Goal: Task Accomplishment & Management: Manage account settings

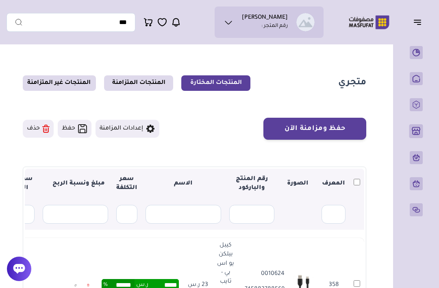
click at [417, 109] on icon at bounding box center [416, 104] width 7 height 8
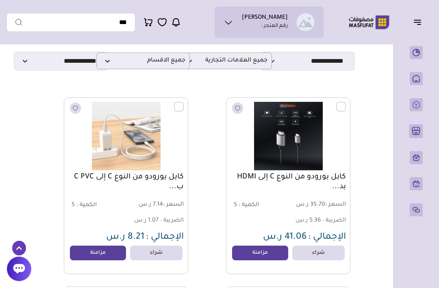
scroll to position [48, 0]
click at [184, 103] on label at bounding box center [184, 102] width 0 height 1
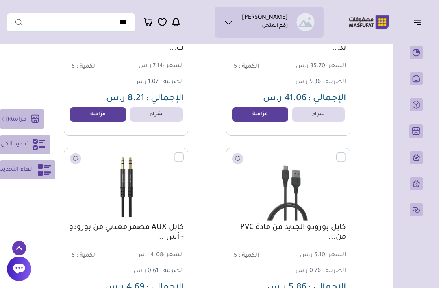
scroll to position [189, 0]
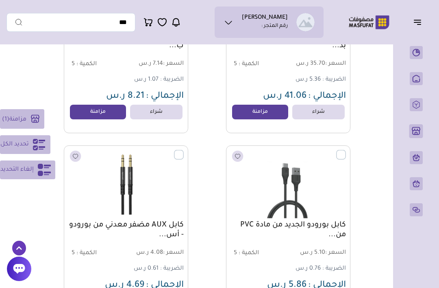
click at [346, 151] on label at bounding box center [346, 150] width 0 height 1
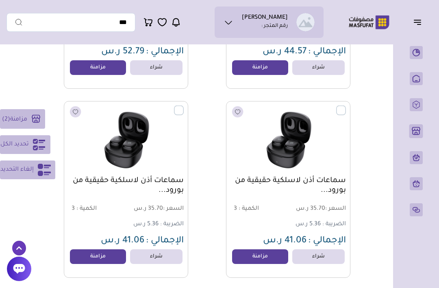
scroll to position [621, 0]
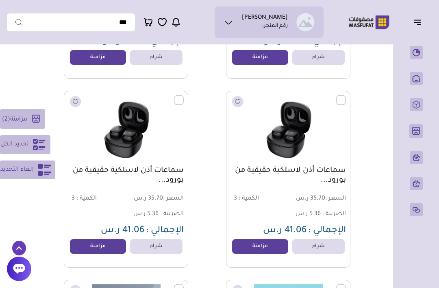
click at [346, 96] on label at bounding box center [346, 95] width 0 height 1
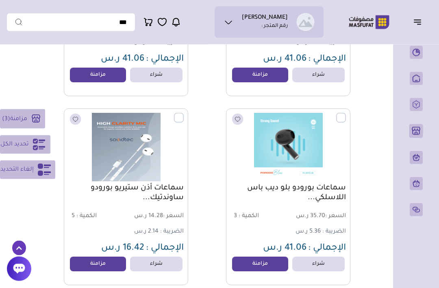
scroll to position [792, 0]
click at [184, 113] on label at bounding box center [184, 113] width 0 height 1
click at [346, 113] on label at bounding box center [346, 113] width 0 height 1
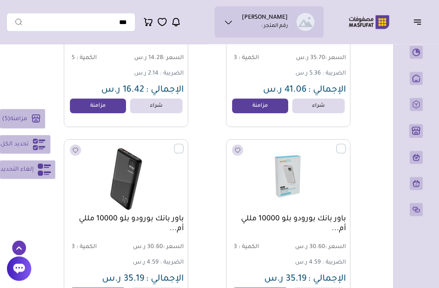
scroll to position [950, 0]
click at [180, 136] on div "لم يتم العثورعلى منتج كابل بورودو من النوع C إلى HDMI بد... السعر : 5" at bounding box center [195, 133] width 312 height 1876
click at [184, 144] on label at bounding box center [184, 144] width 0 height 1
click at [346, 144] on label at bounding box center [346, 144] width 0 height 1
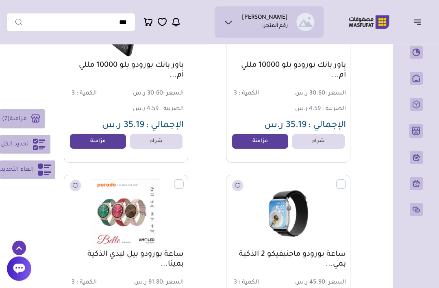
scroll to position [1104, 0]
click at [346, 180] on label at bounding box center [346, 179] width 0 height 1
click at [184, 180] on label at bounding box center [184, 179] width 0 height 1
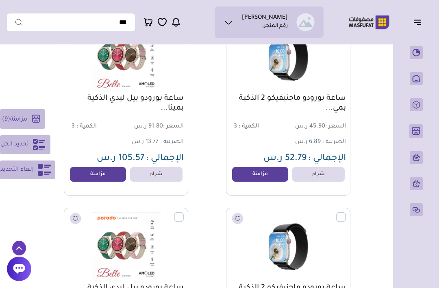
scroll to position [1279, 0]
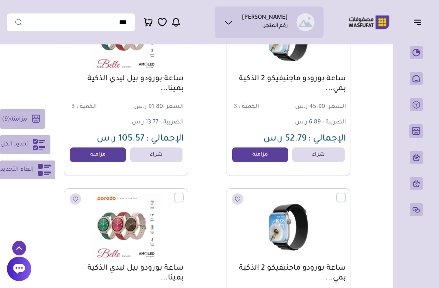
click at [346, 193] on label at bounding box center [346, 192] width 0 height 1
click at [184, 193] on label at bounding box center [184, 192] width 0 height 1
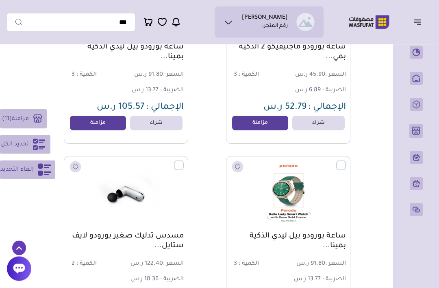
scroll to position [1500, 0]
click at [346, 161] on label at bounding box center [346, 160] width 0 height 1
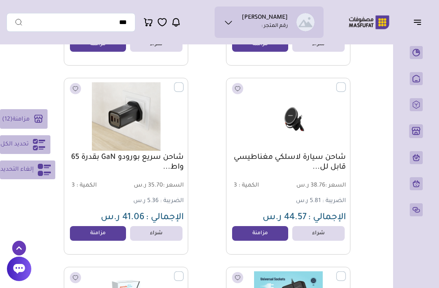
scroll to position [3090, 0]
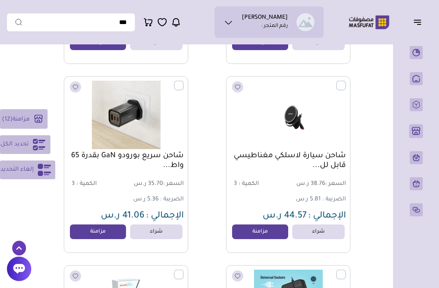
click at [184, 81] on label at bounding box center [184, 81] width 0 height 1
click at [345, 80] on div "شاحن سيارة لاسلكي مغناطيسي قابل لل... السعر : 38.76 ر.س الكمية : 3 5.81 ر.س" at bounding box center [288, 164] width 124 height 177
click at [346, 81] on label at bounding box center [346, 81] width 0 height 1
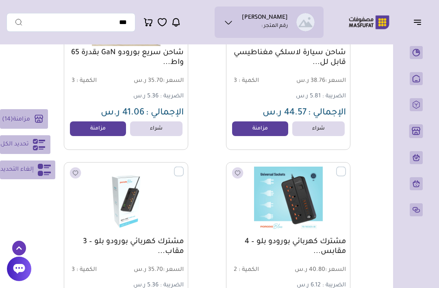
scroll to position [3205, 0]
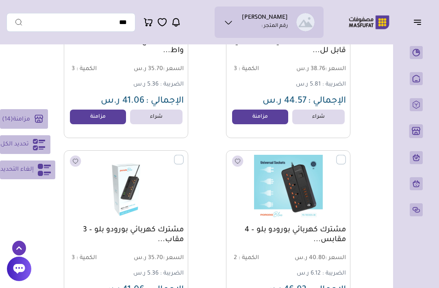
click at [346, 155] on label at bounding box center [346, 155] width 0 height 1
click at [184, 155] on label at bounding box center [184, 155] width 0 height 1
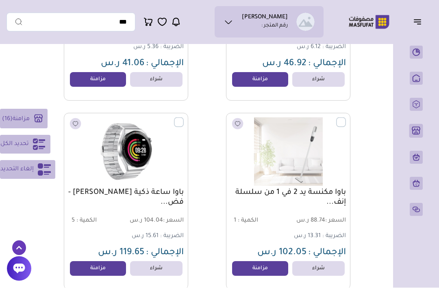
scroll to position [3431, 0]
click at [184, 118] on label at bounding box center [184, 117] width 0 height 1
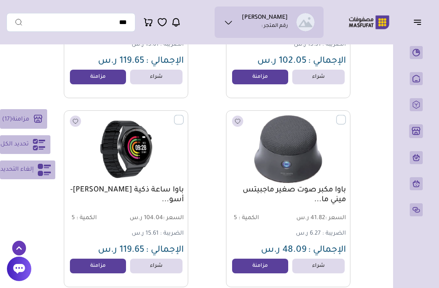
scroll to position [3623, 0]
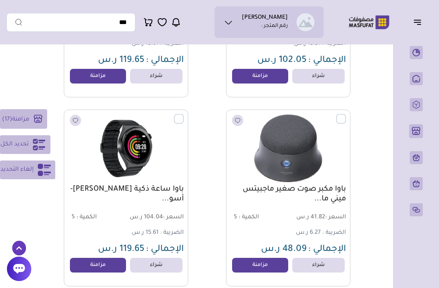
click at [182, 124] on img at bounding box center [126, 148] width 115 height 68
click at [184, 114] on label at bounding box center [184, 114] width 0 height 1
click at [172, 114] on img at bounding box center [126, 148] width 115 height 68
click at [184, 114] on label at bounding box center [184, 114] width 0 height 1
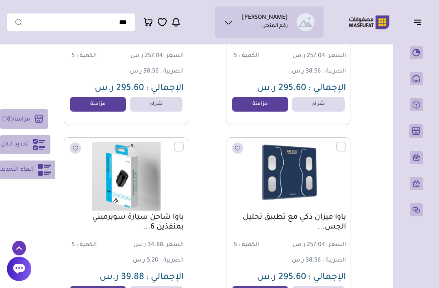
scroll to position [3978, 0]
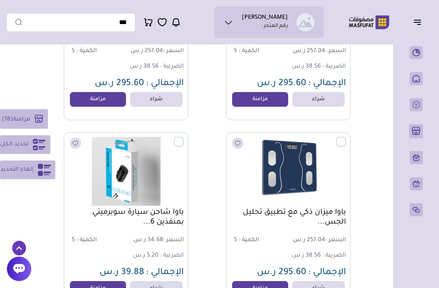
click at [184, 137] on label at bounding box center [184, 137] width 0 height 1
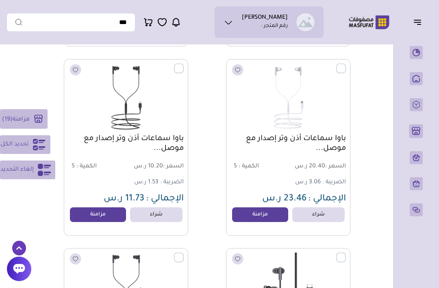
scroll to position [4224, 0]
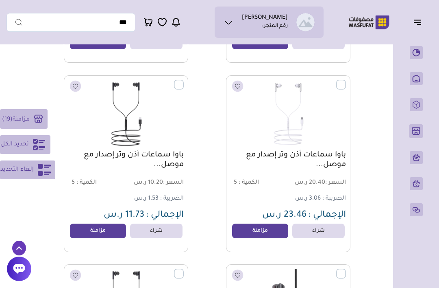
click at [184, 80] on label at bounding box center [184, 79] width 0 height 1
click at [346, 80] on label at bounding box center [346, 79] width 0 height 1
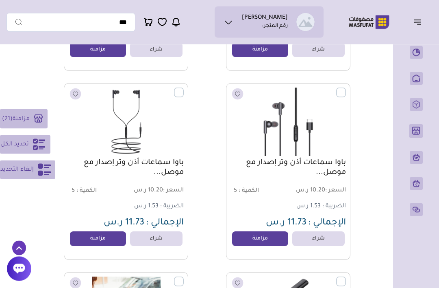
scroll to position [4405, 0]
click at [184, 88] on label at bounding box center [184, 87] width 0 height 1
click at [346, 88] on label at bounding box center [346, 87] width 0 height 1
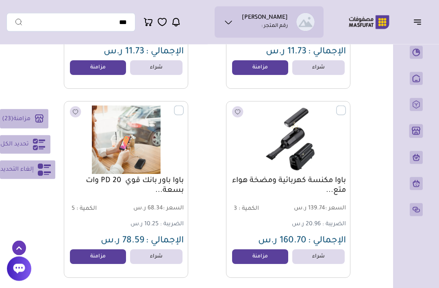
scroll to position [4575, 0]
click at [346, 106] on label at bounding box center [346, 105] width 0 height 1
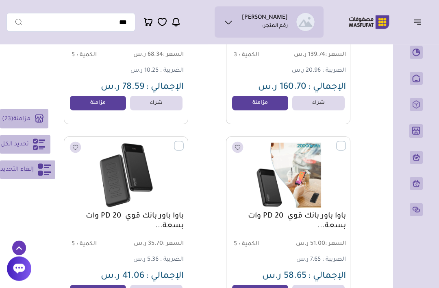
scroll to position [4729, 0]
click at [184, 142] on label at bounding box center [184, 141] width 0 height 1
click at [346, 142] on label at bounding box center [346, 141] width 0 height 1
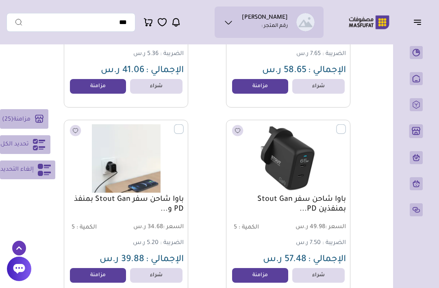
scroll to position [4939, 0]
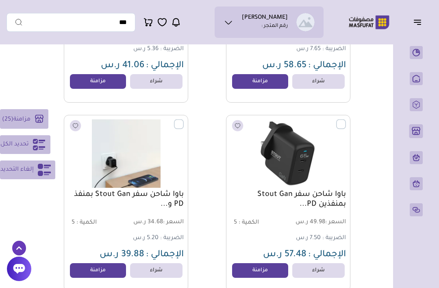
click at [346, 120] on label at bounding box center [346, 119] width 0 height 1
click at [184, 120] on label at bounding box center [184, 119] width 0 height 1
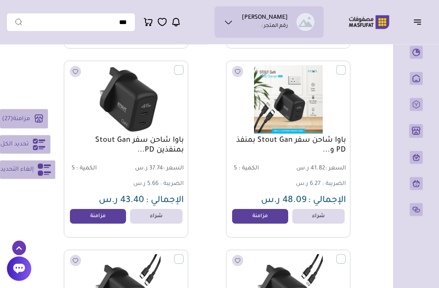
scroll to position [5182, 0]
click at [184, 66] on label at bounding box center [184, 65] width 0 height 1
click at [346, 66] on label at bounding box center [346, 65] width 0 height 1
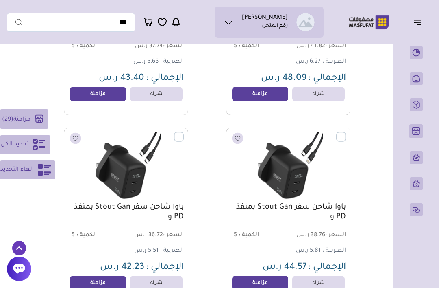
scroll to position [5310, 0]
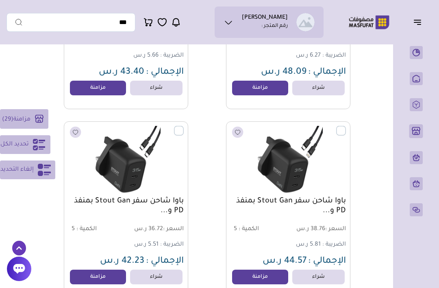
click at [346, 127] on label at bounding box center [346, 126] width 0 height 1
click at [179, 123] on div "باوا شاحن سفر Stout Gan بمنفذ PD و... السعر : 36.72 ر.س الكمية : 5" at bounding box center [126, 209] width 124 height 177
click at [184, 127] on label at bounding box center [184, 126] width 0 height 1
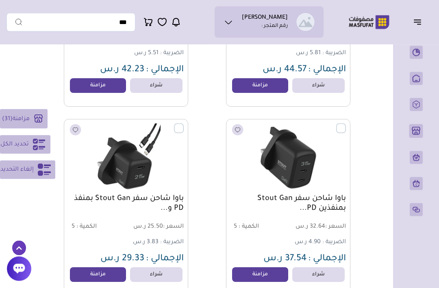
scroll to position [5503, 0]
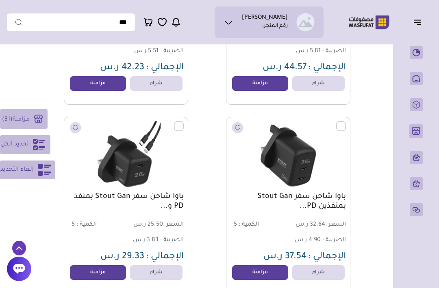
click at [346, 122] on label at bounding box center [346, 121] width 0 height 1
click at [184, 122] on label at bounding box center [184, 121] width 0 height 1
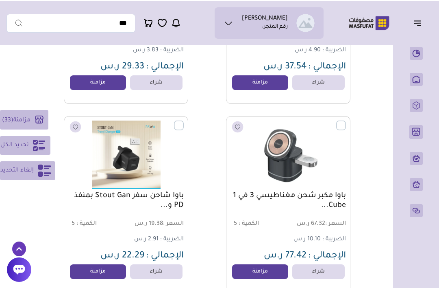
scroll to position [5693, 0]
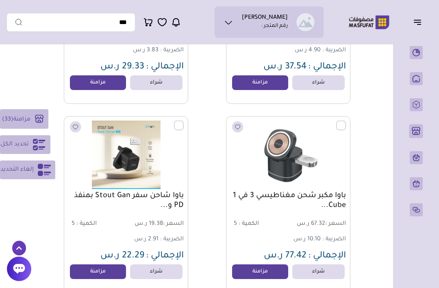
click at [184, 121] on label at bounding box center [184, 120] width 0 height 1
click at [346, 121] on label at bounding box center [346, 120] width 0 height 1
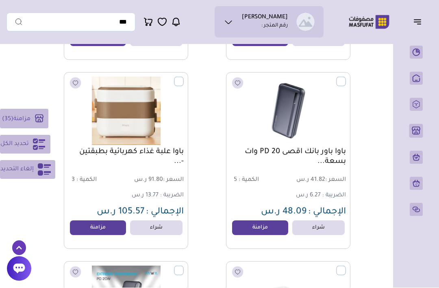
scroll to position [6114, 0]
click at [346, 77] on label at bounding box center [346, 76] width 0 height 1
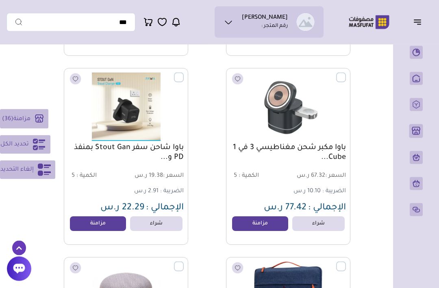
scroll to position [5741, 0]
click at [346, 73] on label at bounding box center [346, 72] width 0 height 1
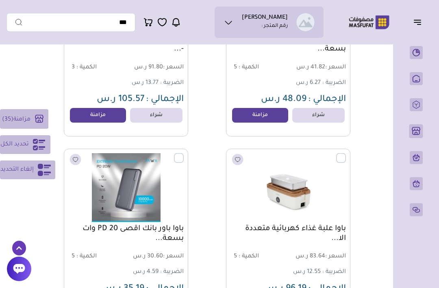
click at [184, 154] on label at bounding box center [184, 153] width 0 height 1
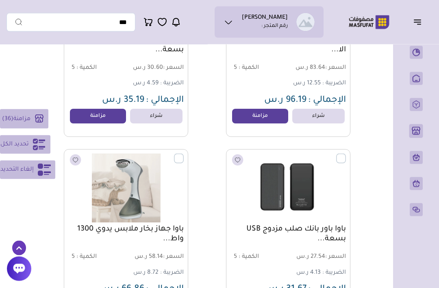
scroll to position [6415, 0]
click at [346, 154] on label at bounding box center [346, 153] width 0 height 1
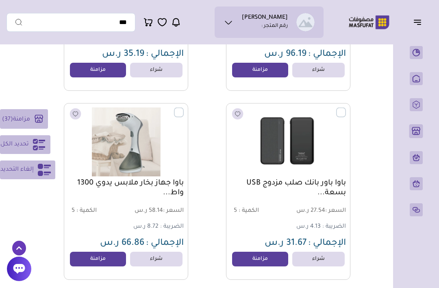
scroll to position [6595, 0]
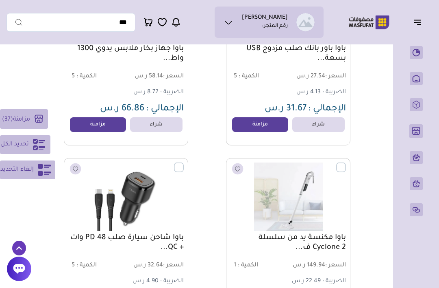
click at [184, 163] on label at bounding box center [184, 162] width 0 height 1
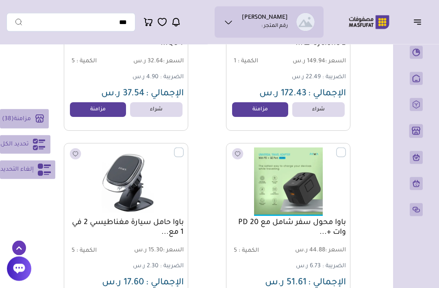
scroll to position [6800, 0]
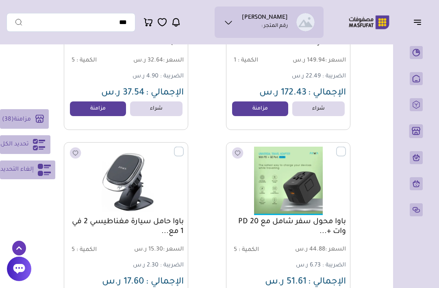
click at [346, 147] on label at bounding box center [346, 146] width 0 height 1
click at [184, 147] on label at bounding box center [184, 146] width 0 height 1
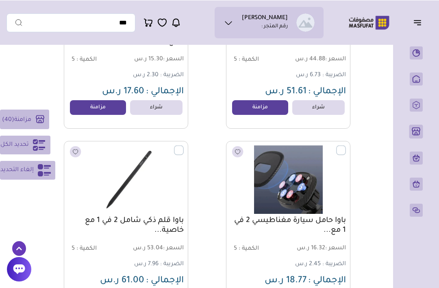
scroll to position [6990, 0]
click at [346, 146] on label at bounding box center [346, 145] width 0 height 1
click at [184, 146] on label at bounding box center [184, 145] width 0 height 1
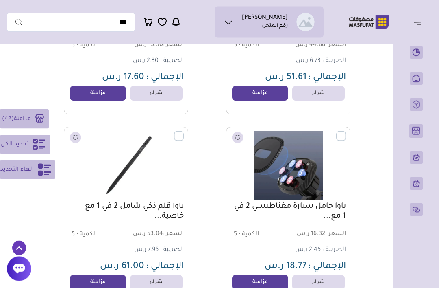
scroll to position [7004, 0]
click at [184, 131] on label at bounding box center [184, 131] width 0 height 1
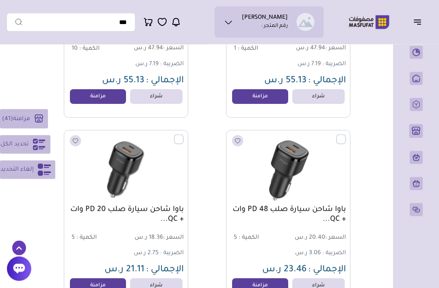
scroll to position [7567, 0]
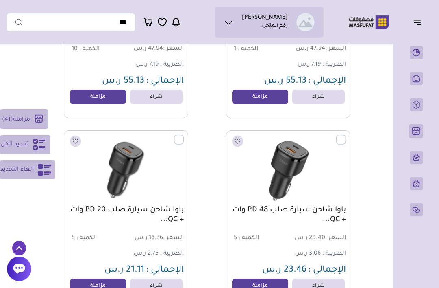
click at [346, 135] on label at bounding box center [346, 135] width 0 height 1
click at [183, 133] on div "باوا شاحن سيارة صلب PD 20 وات + QC... السعر : 18.36 ر.س الكمية : 5" at bounding box center [126, 218] width 124 height 177
click at [184, 135] on label at bounding box center [184, 135] width 0 height 1
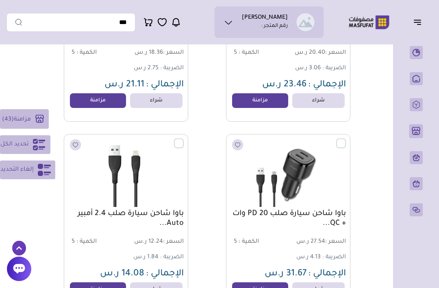
scroll to position [7756, 0]
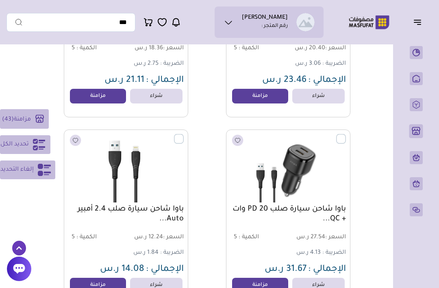
click at [184, 135] on label at bounding box center [184, 134] width 0 height 1
click at [346, 135] on label at bounding box center [346, 134] width 0 height 1
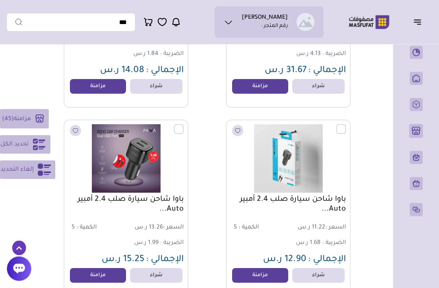
scroll to position [7955, 0]
click at [184, 125] on label at bounding box center [184, 124] width 0 height 1
click at [346, 125] on label at bounding box center [346, 124] width 0 height 1
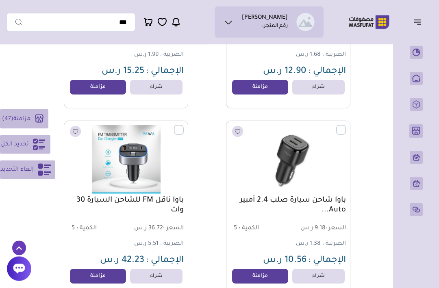
scroll to position [8147, 0]
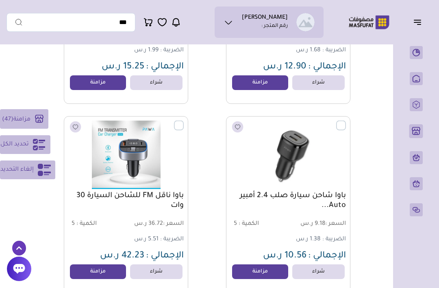
click at [346, 121] on label at bounding box center [346, 120] width 0 height 1
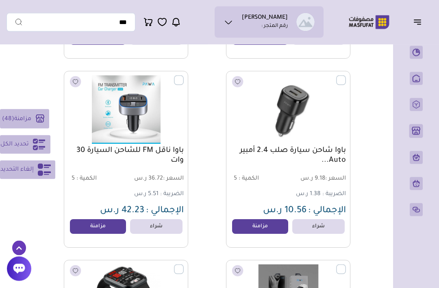
scroll to position [8192, 0]
click at [174, 89] on img at bounding box center [126, 109] width 115 height 68
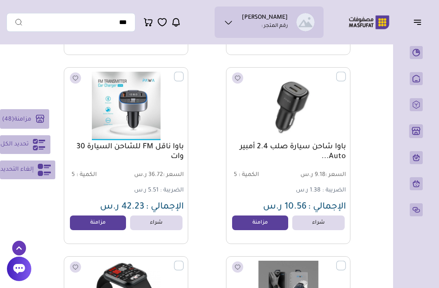
click at [184, 72] on label at bounding box center [184, 72] width 0 height 1
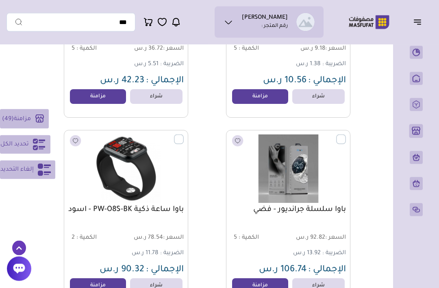
scroll to position [8322, 0]
click at [184, 135] on label at bounding box center [184, 134] width 0 height 1
click at [346, 135] on label at bounding box center [346, 134] width 0 height 1
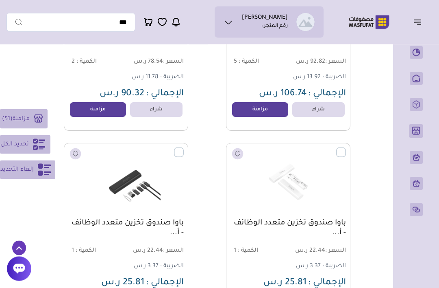
scroll to position [8497, 0]
click at [184, 148] on label at bounding box center [184, 148] width 0 height 1
click at [346, 148] on label at bounding box center [346, 148] width 0 height 1
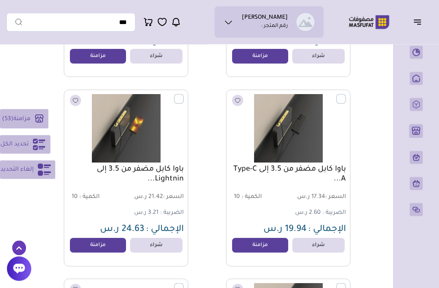
scroll to position [9118, 0]
click at [346, 94] on label at bounding box center [346, 94] width 0 height 1
click at [184, 94] on label at bounding box center [184, 94] width 0 height 1
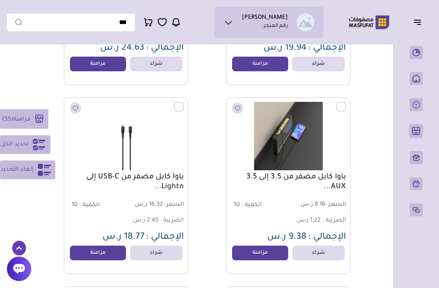
scroll to position [9298, 0]
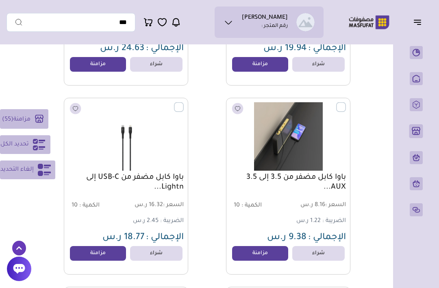
click at [346, 103] on label at bounding box center [346, 102] width 0 height 1
click at [184, 103] on label at bounding box center [184, 102] width 0 height 1
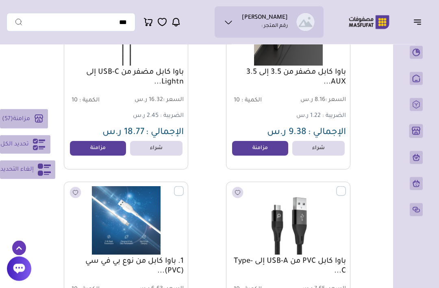
scroll to position [9449, 0]
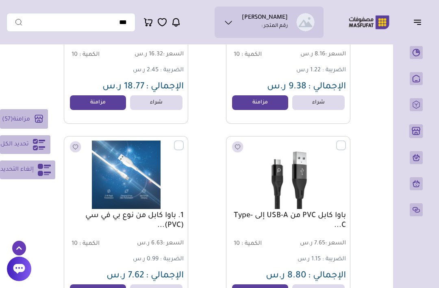
click at [346, 141] on label at bounding box center [346, 140] width 0 height 1
click at [184, 141] on label at bounding box center [184, 140] width 0 height 1
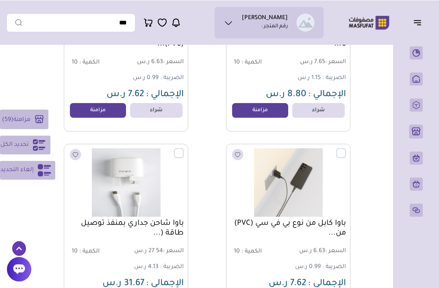
scroll to position [9630, 0]
click at [346, 149] on label at bounding box center [346, 148] width 0 height 1
click at [184, 149] on label at bounding box center [184, 148] width 0 height 1
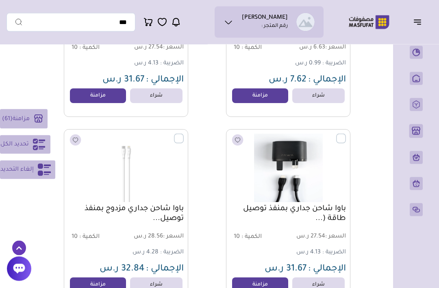
scroll to position [9833, 0]
click at [346, 135] on label at bounding box center [346, 134] width 0 height 1
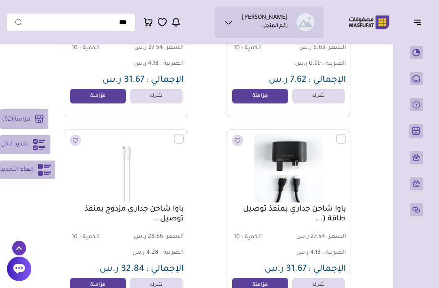
click at [184, 135] on label at bounding box center [184, 134] width 0 height 1
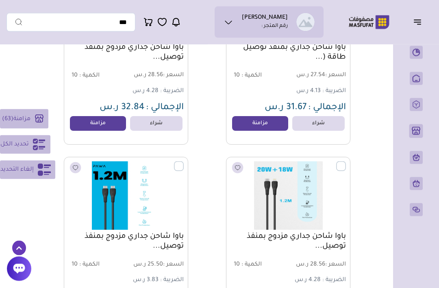
scroll to position [9994, 0]
click at [346, 162] on label at bounding box center [346, 161] width 0 height 1
click at [184, 162] on label at bounding box center [184, 161] width 0 height 1
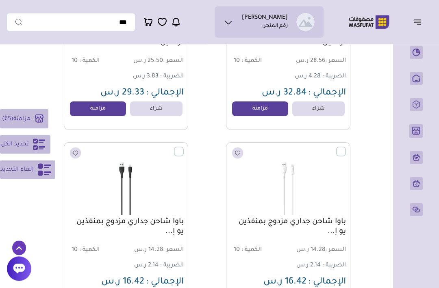
scroll to position [10198, 0]
click at [184, 147] on label at bounding box center [184, 146] width 0 height 1
click at [346, 147] on label at bounding box center [346, 146] width 0 height 1
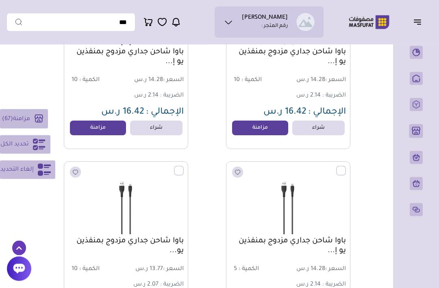
scroll to position [10367, 0]
click at [346, 166] on label at bounding box center [346, 166] width 0 height 1
click at [184, 166] on label at bounding box center [184, 166] width 0 height 1
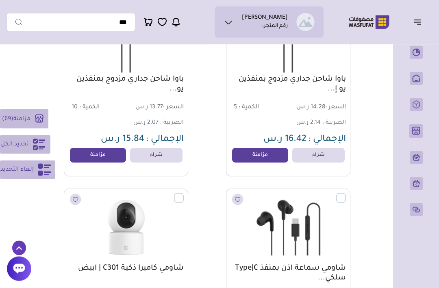
scroll to position [10547, 0]
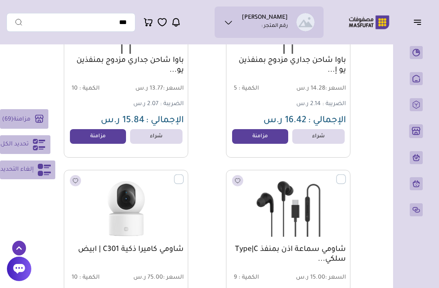
click at [207, 214] on div "شاومي سماعة اذن بمنفذ Type|C سلكي... السعر : 15.00 ر.س الكمية : 9" at bounding box center [276, 258] width 150 height 177
click at [346, 175] on label at bounding box center [346, 174] width 0 height 1
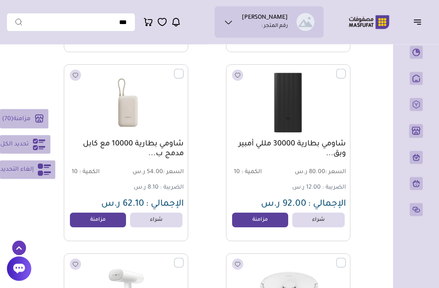
scroll to position [10842, 0]
click at [346, 70] on label at bounding box center [346, 69] width 0 height 1
click at [172, 74] on img at bounding box center [126, 103] width 115 height 68
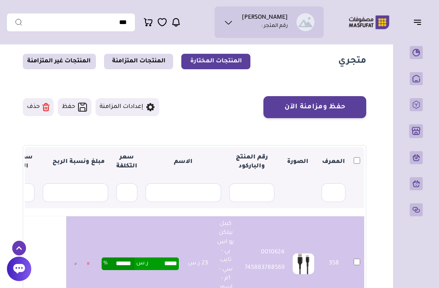
click at [341, 102] on button "حفظ ومزامنة الآن" at bounding box center [315, 107] width 103 height 22
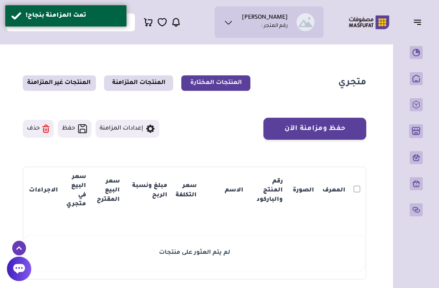
scroll to position [22, 0]
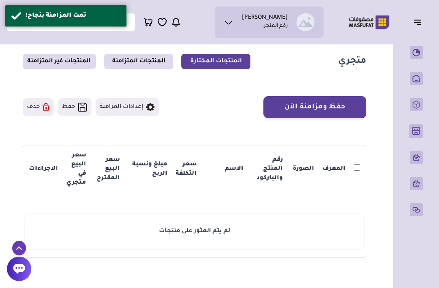
click at [76, 100] on button "حفظ" at bounding box center [75, 107] width 34 height 18
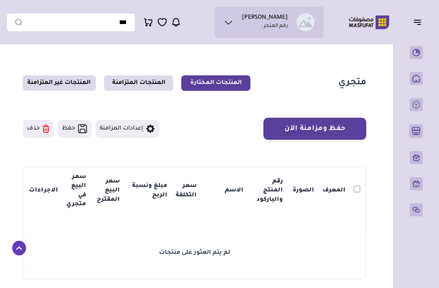
scroll to position [22, 0]
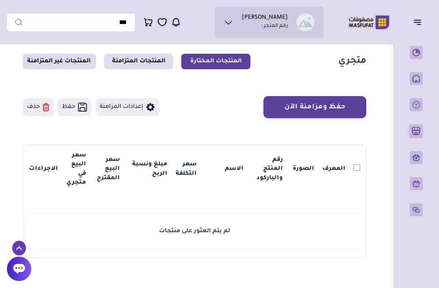
click at [155, 56] on link "المنتجات المتزامنة" at bounding box center [138, 61] width 69 height 15
click at [148, 58] on link "المنتجات المتزامنة" at bounding box center [138, 61] width 69 height 15
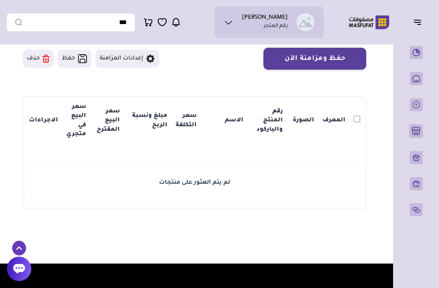
click at [0, 0] on p "المنتجات" at bounding box center [0, 0] width 0 height 0
click at [421, 17] on button "button" at bounding box center [420, 21] width 25 height 15
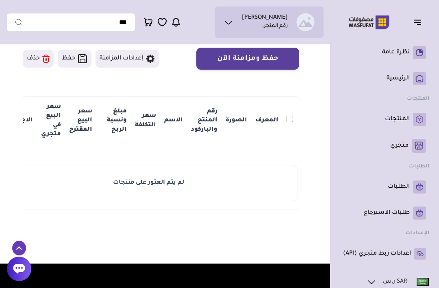
click at [402, 149] on p "متجري ( 0 )" at bounding box center [400, 146] width 18 height 8
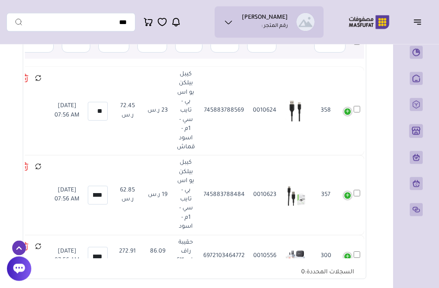
scroll to position [179, 0]
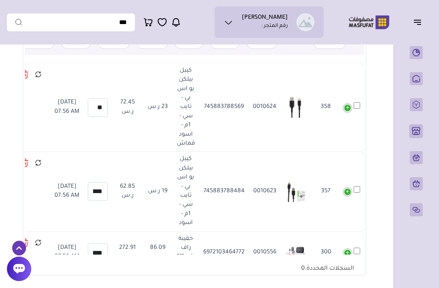
click at [416, 22] on icon "button" at bounding box center [418, 22] width 7 height 0
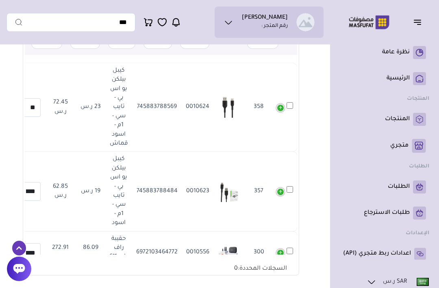
click at [397, 113] on link "المنتجات" at bounding box center [384, 119] width 83 height 13
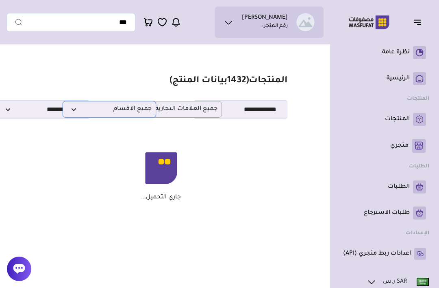
click at [76, 109] on span "جميع الاقسام" at bounding box center [109, 109] width 85 height 8
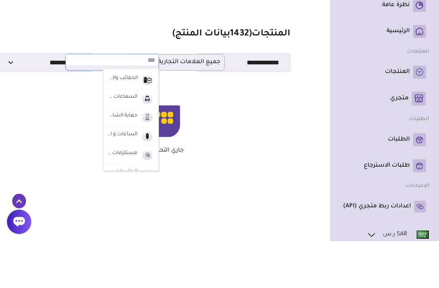
scroll to position [74, 0]
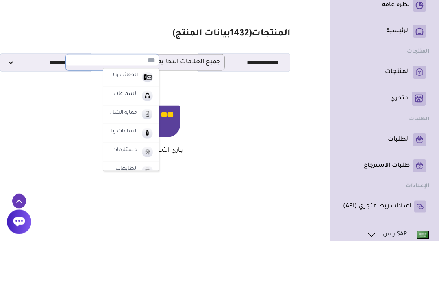
click at [143, 136] on img at bounding box center [147, 142] width 14 height 13
select select "*"
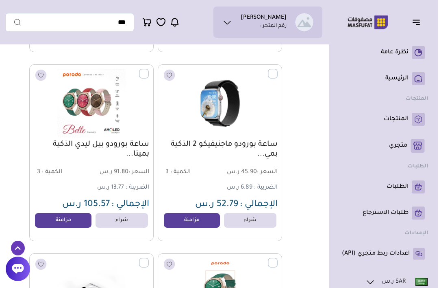
scroll to position [0, 0]
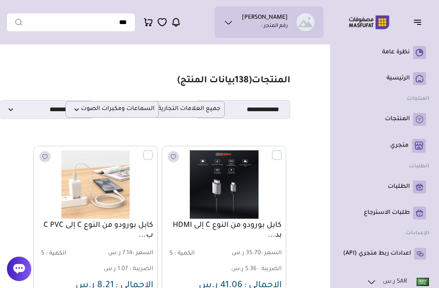
click at [282, 151] on label at bounding box center [282, 150] width 0 height 1
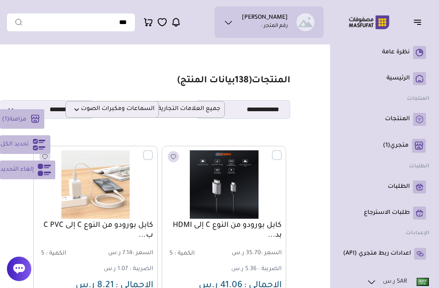
click at [7, 137] on button "تحديد الكل" at bounding box center [25, 144] width 50 height 19
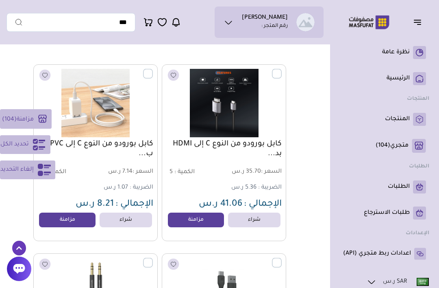
click at [282, 70] on label at bounding box center [282, 69] width 0 height 1
click at [143, 74] on img at bounding box center [95, 103] width 115 height 68
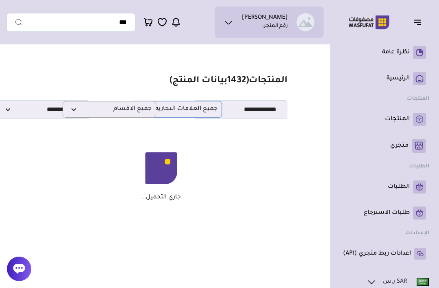
click at [189, 111] on span "جميع العلامات التجارية" at bounding box center [175, 109] width 85 height 8
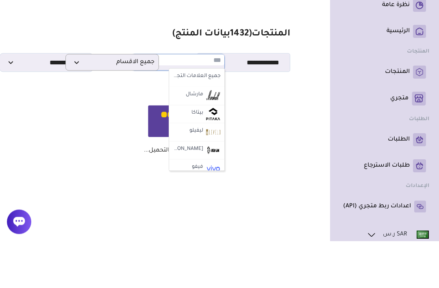
scroll to position [0, 0]
click at [83, 105] on span "جميع الاقسام" at bounding box center [112, 109] width 85 height 8
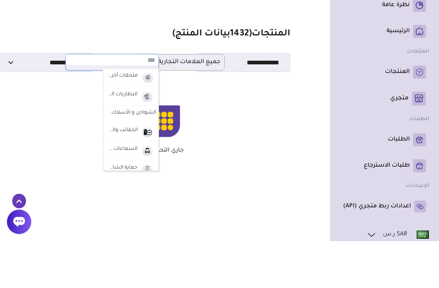
scroll to position [20, 0]
click at [116, 135] on label "البطاريات المتنقلة" at bounding box center [122, 140] width 33 height 11
select select "*"
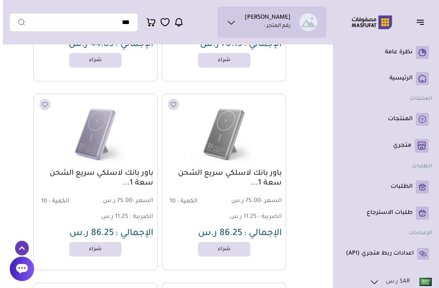
scroll to position [0, 0]
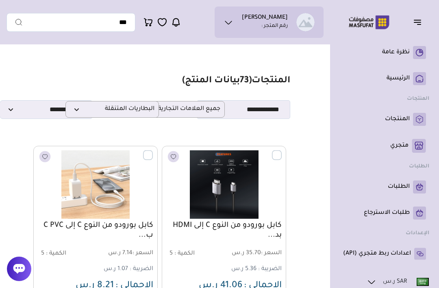
click at [282, 151] on label at bounding box center [282, 150] width 0 height 1
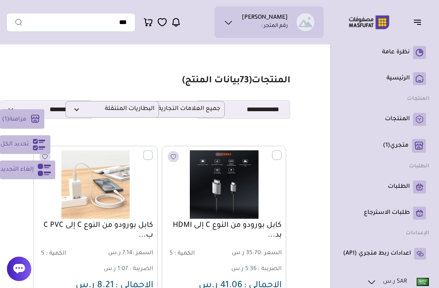
click at [14, 144] on span "تحديد الكل" at bounding box center [14, 145] width 28 height 10
click at [282, 151] on label at bounding box center [282, 150] width 0 height 1
click at [144, 147] on div "كابل بورودو من النوع C إلى C PVC ب... السعر : 7.14 ر.س الكمية : 5" at bounding box center [95, 234] width 124 height 177
click at [143, 157] on img at bounding box center [95, 184] width 115 height 68
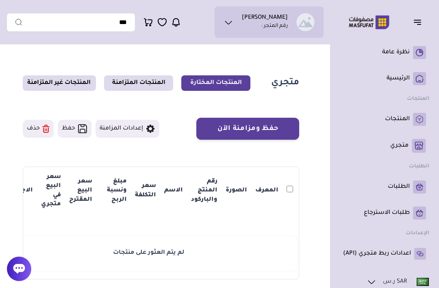
click at [398, 119] on p "المنتجات" at bounding box center [397, 119] width 25 height 8
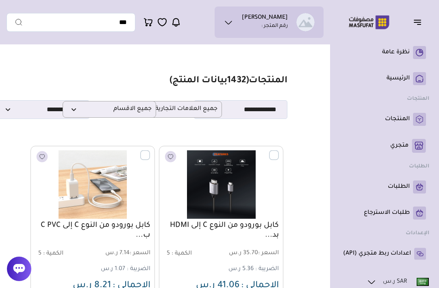
click at [279, 151] on label at bounding box center [279, 150] width 0 height 1
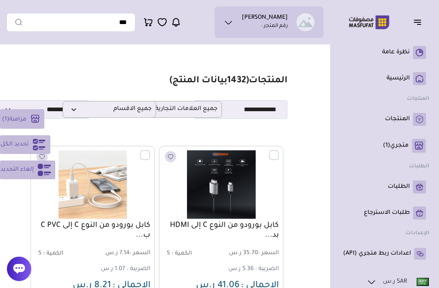
click at [279, 151] on label at bounding box center [279, 150] width 0 height 1
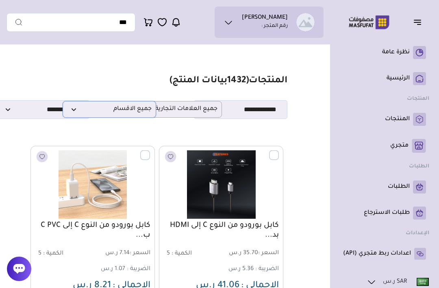
click at [141, 113] on span "جميع الاقسام" at bounding box center [109, 109] width 85 height 8
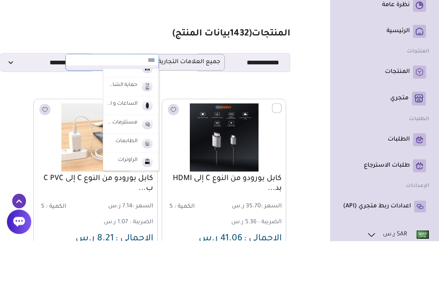
scroll to position [101, 0]
click at [137, 146] on label "الساعات و الأساور" at bounding box center [122, 151] width 33 height 11
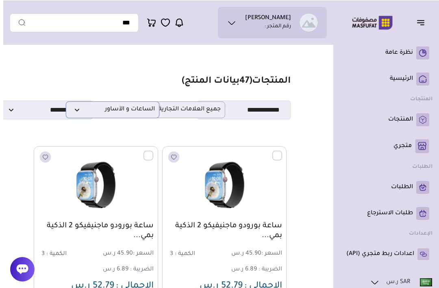
scroll to position [0, -3]
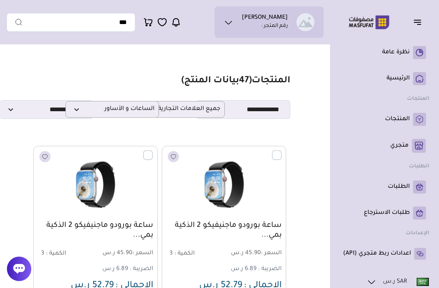
click at [282, 151] on label at bounding box center [282, 150] width 0 height 1
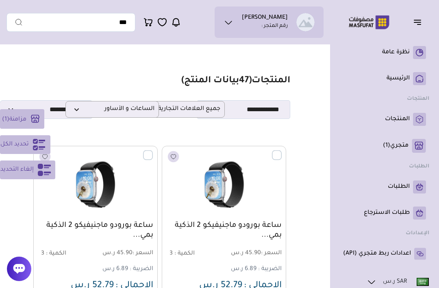
click at [33, 147] on icon at bounding box center [39, 144] width 12 height 11
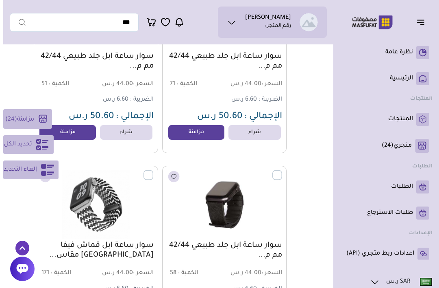
scroll to position [0, 0]
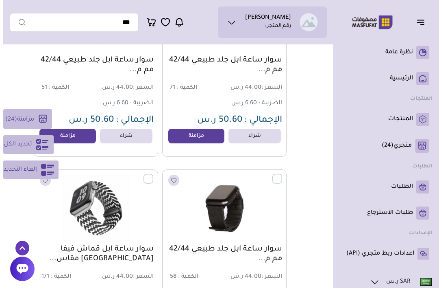
click at [16, 124] on button "مزامنة ( 24 )" at bounding box center [24, 119] width 49 height 20
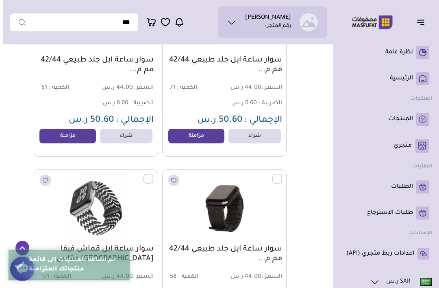
scroll to position [4130, -3]
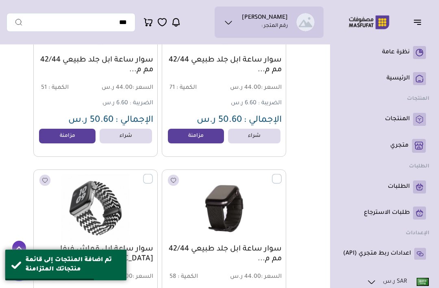
click at [419, 27] on button "button" at bounding box center [420, 21] width 25 height 15
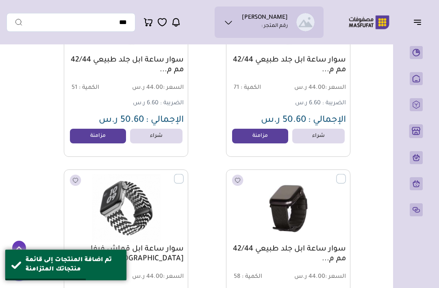
click at [420, 21] on icon "button" at bounding box center [418, 22] width 10 height 10
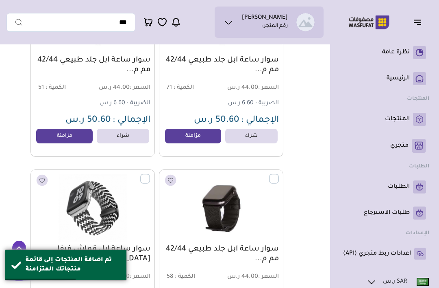
click at [419, 28] on button "button" at bounding box center [420, 21] width 25 height 15
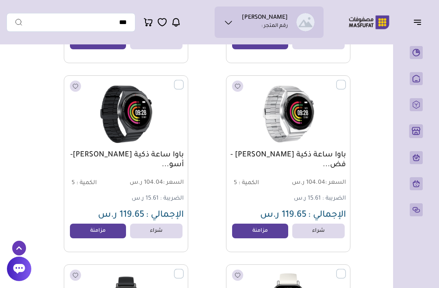
scroll to position [0, 0]
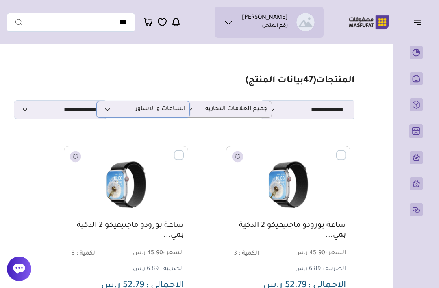
click at [158, 105] on p "الساعات و الأساور" at bounding box center [143, 109] width 94 height 17
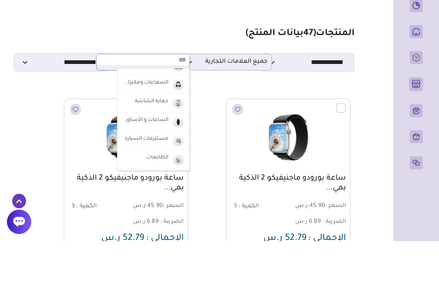
scroll to position [87, 0]
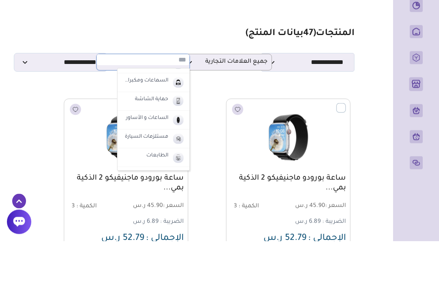
click at [160, 142] on label "حماية الشاشة" at bounding box center [152, 147] width 36 height 11
select select "*"
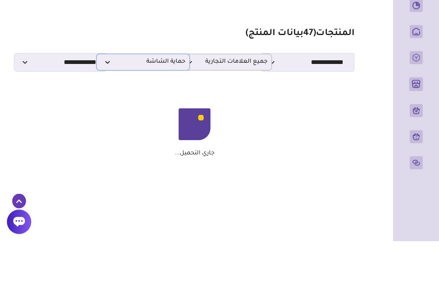
scroll to position [47, 0]
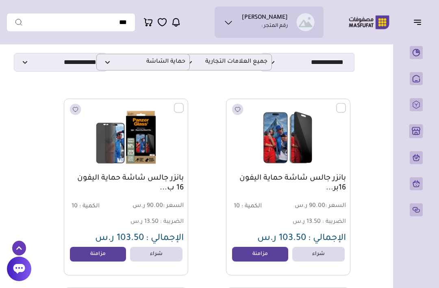
click at [346, 104] on label at bounding box center [346, 103] width 0 height 1
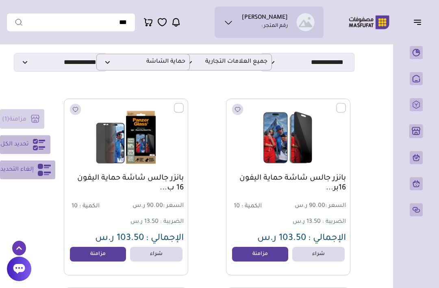
click at [41, 144] on icon at bounding box center [39, 144] width 13 height 13
click at [37, 146] on icon at bounding box center [39, 144] width 13 height 13
click at [39, 142] on icon at bounding box center [39, 144] width 13 height 13
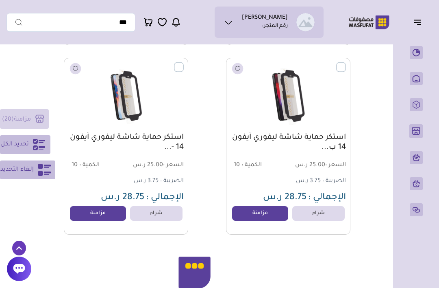
scroll to position [1785, 0]
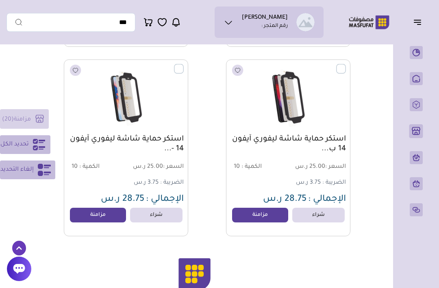
click at [28, 115] on div "مزامنة ( 20 ) تحديد الكل إلغاء التحديد" at bounding box center [27, 144] width 55 height 70
click at [30, 112] on div "مزامنة ( 20 ) تحديد الكل إلغاء التحديد" at bounding box center [27, 144] width 55 height 70
click at [233, 20] on icon at bounding box center [229, 22] width 10 height 10
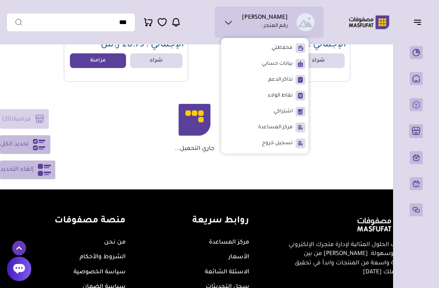
scroll to position [1939, 0]
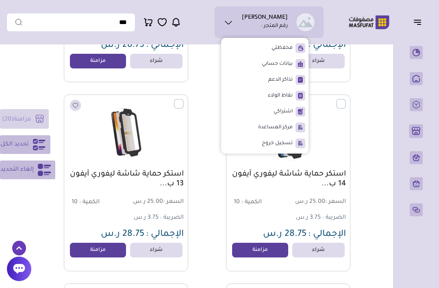
click at [0, 0] on p "متجري ( 20 )" at bounding box center [0, 0] width 0 height 0
click at [406, 138] on link "متجري ( 20 )" at bounding box center [416, 131] width 20 height 14
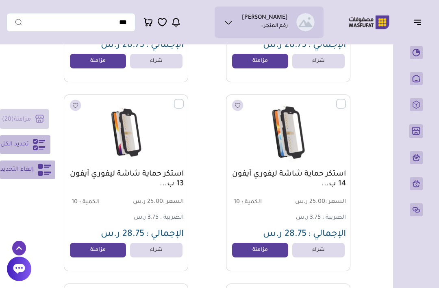
click at [406, 138] on link "متجري ( 20 )" at bounding box center [416, 131] width 20 height 14
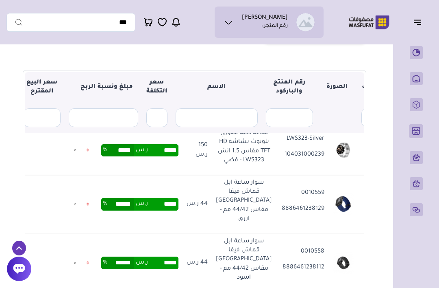
scroll to position [1174, -50]
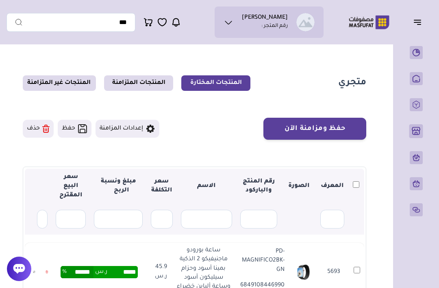
click at [138, 89] on link "المنتجات المتزامنة" at bounding box center [138, 82] width 69 height 15
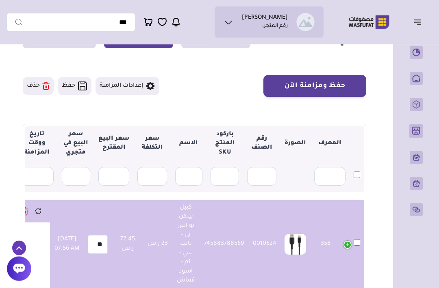
scroll to position [42, 0]
click at [34, 84] on button "حذف" at bounding box center [38, 86] width 31 height 18
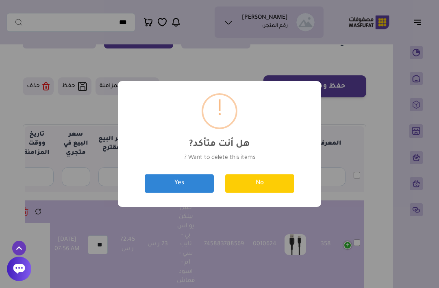
click at [197, 192] on button "Yes" at bounding box center [179, 183] width 69 height 18
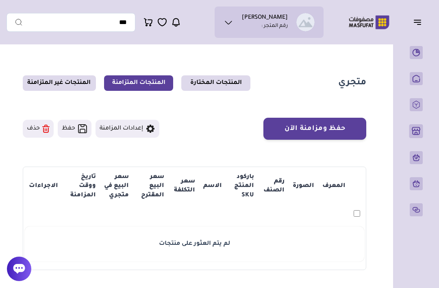
click at [192, 83] on link "المنتجات المختارة" at bounding box center [215, 82] width 69 height 15
click at [195, 80] on link "المنتجات المختارة" at bounding box center [215, 82] width 69 height 15
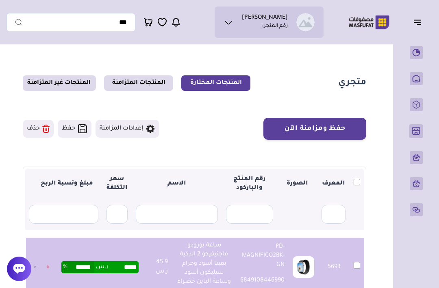
click at [343, 130] on button "حفظ ومزامنة الآن" at bounding box center [315, 129] width 103 height 22
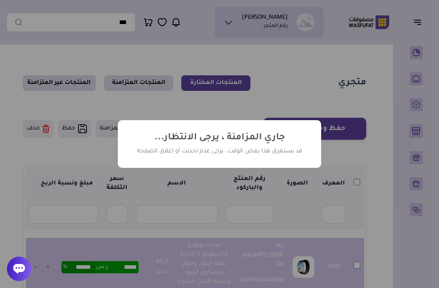
click at [93, 0] on div "? ! i جاري المزامنة ، يرجى الانتظار... × قد يستغرق هذا بعض الوقت ، يرجى عدم تحد…" at bounding box center [219, 144] width 439 height 288
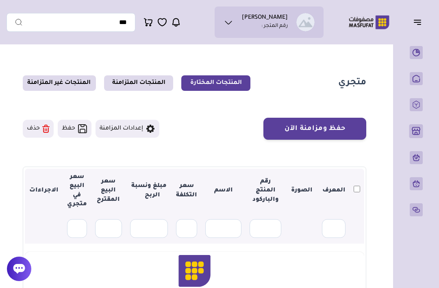
click at [125, 79] on link "المنتجات المتزامنة" at bounding box center [138, 82] width 69 height 15
click at [125, 76] on link "المنتجات المتزامنة" at bounding box center [138, 82] width 69 height 15
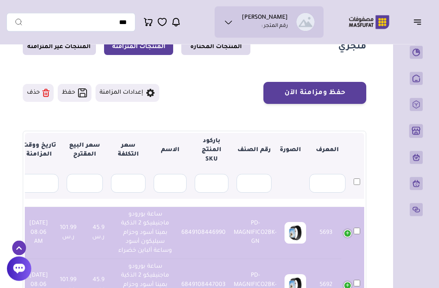
scroll to position [34, 0]
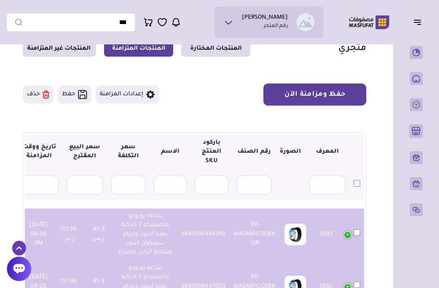
click at [35, 90] on button "حذف" at bounding box center [38, 94] width 31 height 18
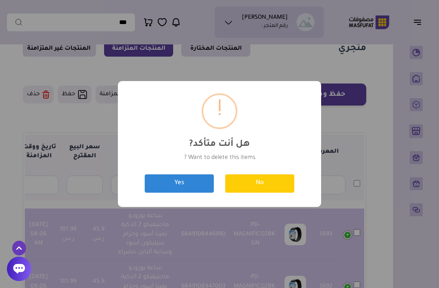
click at [194, 183] on button "Yes" at bounding box center [179, 183] width 69 height 18
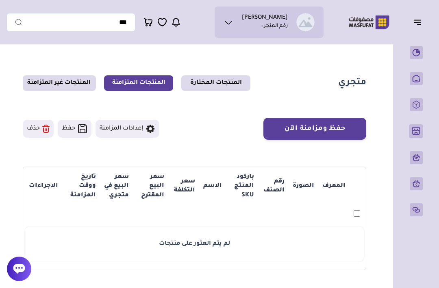
click at [420, 20] on icon "button" at bounding box center [418, 20] width 7 height 0
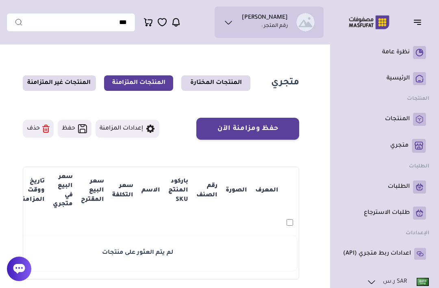
click at [395, 116] on p "المنتجات" at bounding box center [397, 119] width 25 height 8
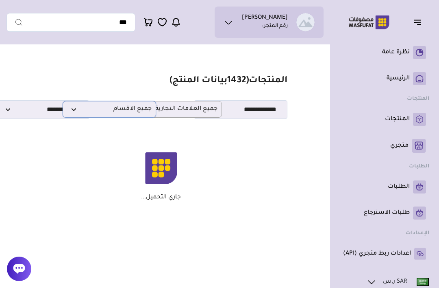
click at [138, 106] on span "جميع الاقسام" at bounding box center [109, 109] width 85 height 8
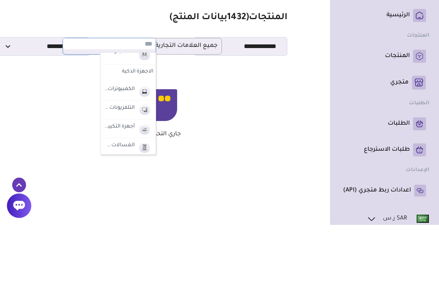
scroll to position [307, 0]
click at [131, 166] on label "التلفزيونات و أجهزة الترفية" at bounding box center [119, 171] width 33 height 11
select select "**"
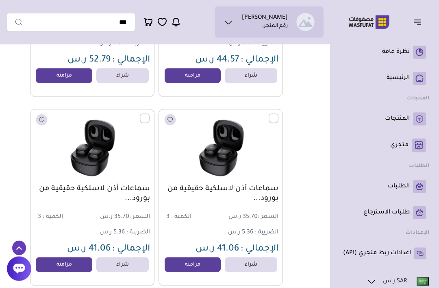
scroll to position [603, 0]
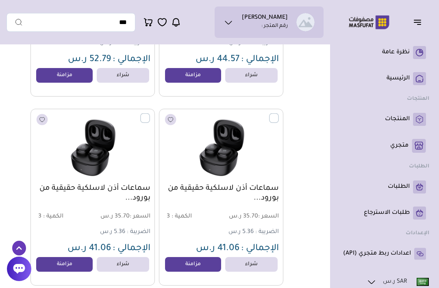
click at [231, 22] on icon at bounding box center [229, 22] width 10 height 10
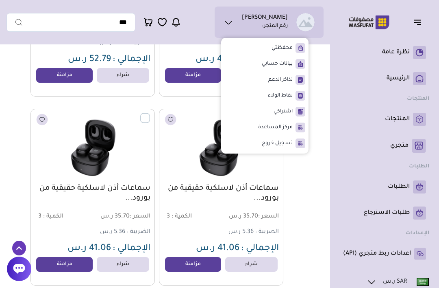
click at [290, 47] on span "محفظتي" at bounding box center [282, 48] width 21 height 8
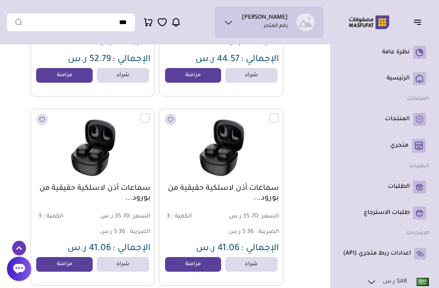
click at [229, 21] on icon at bounding box center [229, 22] width 10 height 10
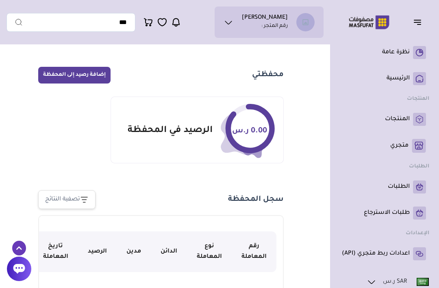
scroll to position [8, 0]
click at [407, 209] on p "طلبات الاسترجاع" at bounding box center [387, 213] width 46 height 8
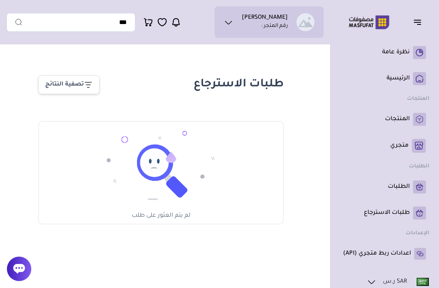
click at [403, 182] on link "الطلبات" at bounding box center [384, 186] width 83 height 13
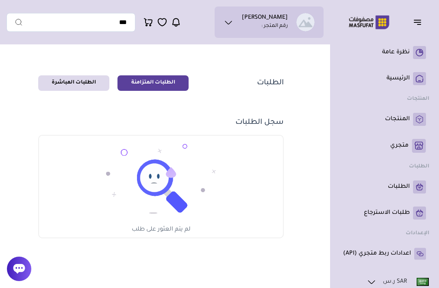
click at [92, 77] on link "الطلبات المباشرة" at bounding box center [73, 82] width 71 height 15
click at [399, 78] on p "الرئيسية" at bounding box center [398, 78] width 23 height 8
click at [396, 81] on p "الرئيسية" at bounding box center [398, 78] width 23 height 8
click at [407, 113] on link "المنتجات" at bounding box center [384, 119] width 83 height 13
click at [406, 117] on p "المنتجات" at bounding box center [397, 119] width 25 height 8
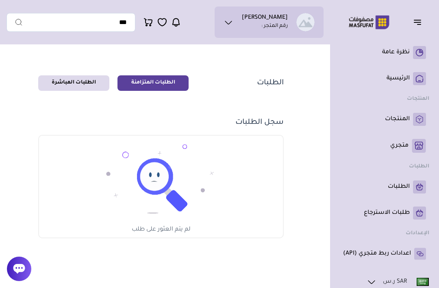
click at [394, 118] on p "المنتجات" at bounding box center [397, 119] width 25 height 8
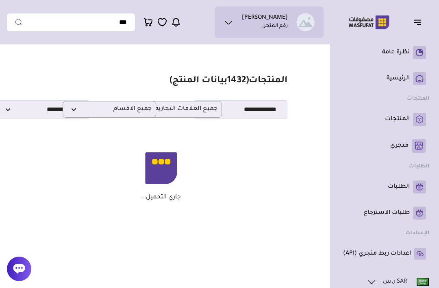
scroll to position [0, -7]
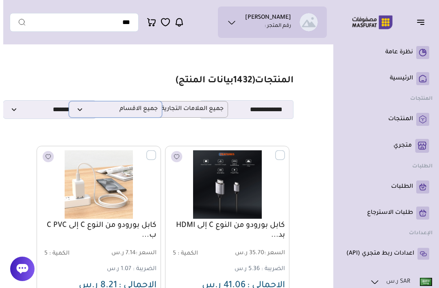
click at [147, 108] on span "جميع الاقسام" at bounding box center [112, 109] width 85 height 8
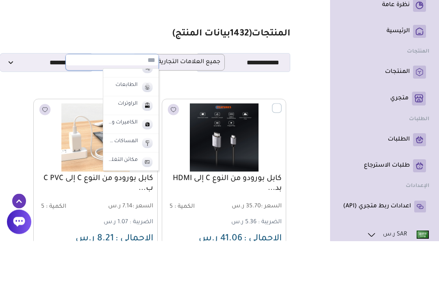
scroll to position [156, 0]
click at [142, 128] on img at bounding box center [147, 134] width 14 height 13
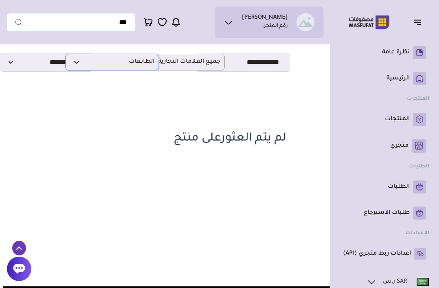
click at [138, 63] on span "الطابعات" at bounding box center [112, 62] width 85 height 8
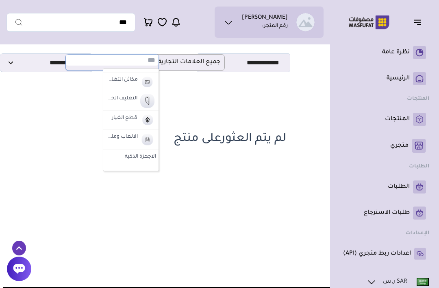
scroll to position [241, 0]
click at [142, 93] on img at bounding box center [147, 97] width 14 height 14
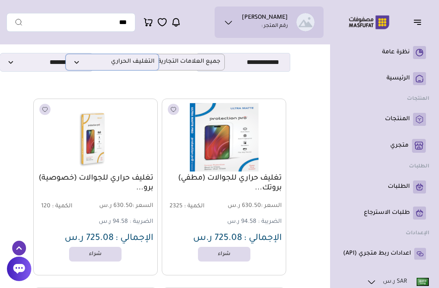
click at [143, 61] on span "التغليف الحراري" at bounding box center [112, 62] width 85 height 8
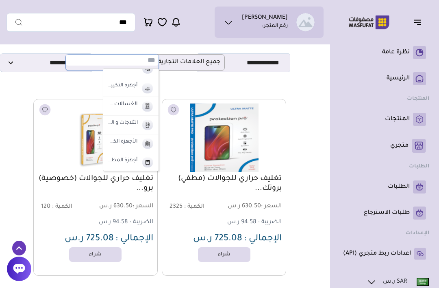
scroll to position [364, 0]
click at [137, 104] on label "الغسالات و المجففات" at bounding box center [122, 104] width 33 height 11
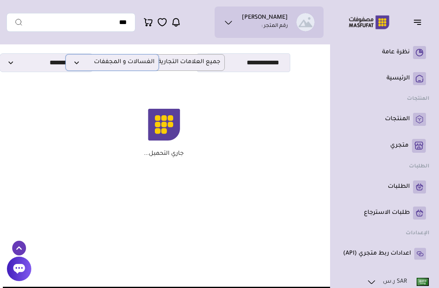
scroll to position [47, -3]
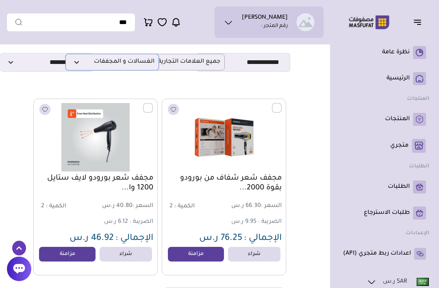
click at [145, 63] on span "الغسالات و المجففات" at bounding box center [112, 62] width 85 height 8
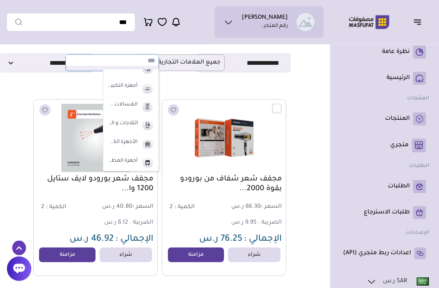
scroll to position [46, 0]
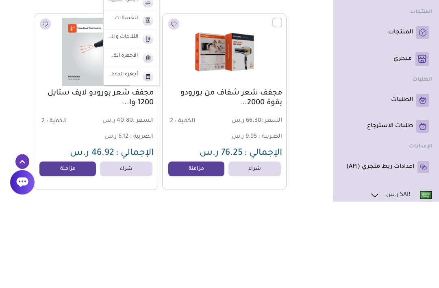
click at [142, 156] on img at bounding box center [144, 162] width 14 height 13
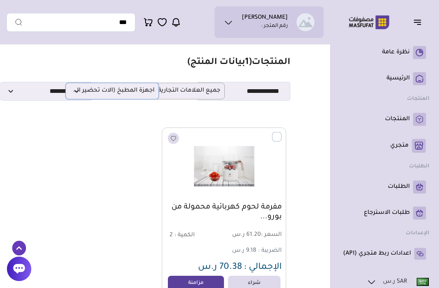
scroll to position [0, 0]
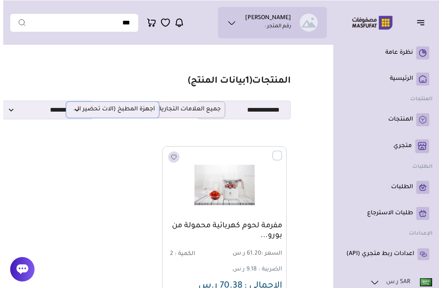
click at [128, 107] on span "أجهزة المطبخ (آلات تحضير القهوة - الأفران)" at bounding box center [109, 109] width 85 height 8
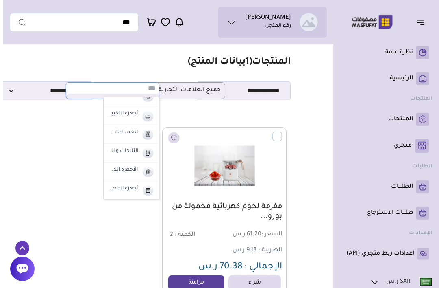
scroll to position [19, -3]
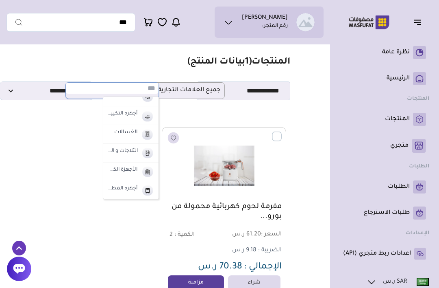
click at [129, 155] on label "الثلاجات و الفريزرات" at bounding box center [122, 151] width 33 height 11
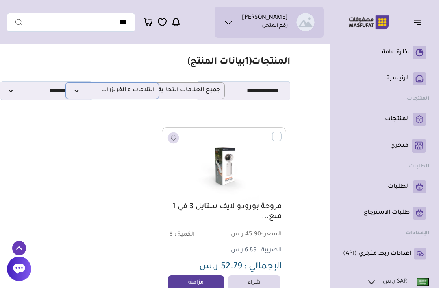
click at [148, 88] on span "الثلاجات و الفريزرات" at bounding box center [112, 91] width 85 height 8
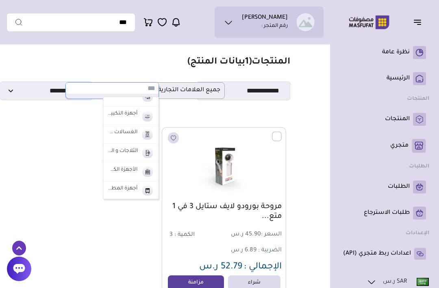
click at [142, 113] on img at bounding box center [147, 115] width 14 height 13
select select "**"
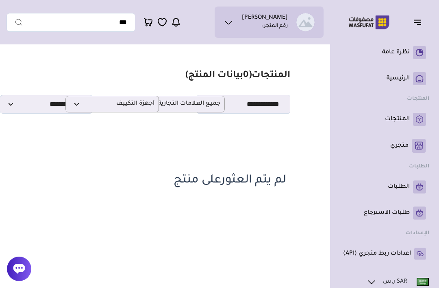
scroll to position [0, -3]
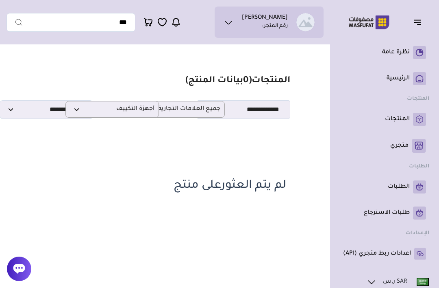
click at [426, 22] on button "button" at bounding box center [420, 21] width 25 height 15
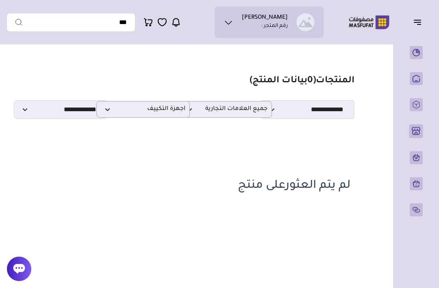
click at [428, 15] on button "button" at bounding box center [420, 21] width 25 height 15
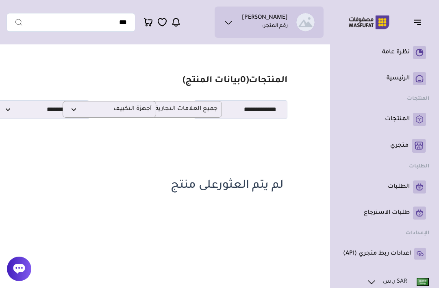
click at [398, 74] on link "الرئيسية" at bounding box center [384, 78] width 83 height 13
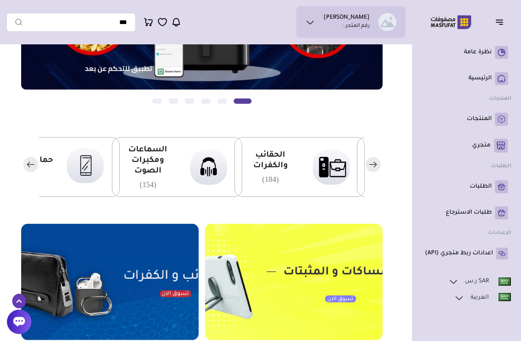
scroll to position [136, 0]
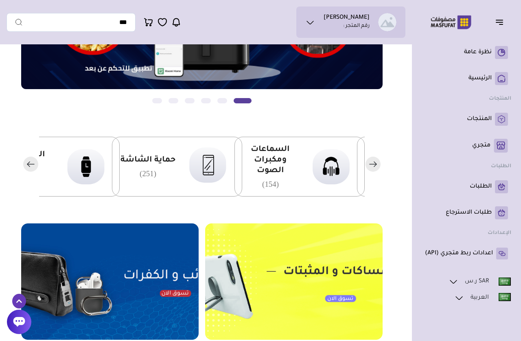
click at [373, 165] on rect "button" at bounding box center [372, 164] width 15 height 15
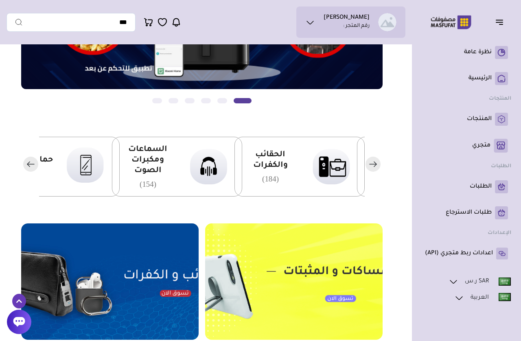
click at [26, 167] on rect "button" at bounding box center [30, 164] width 15 height 15
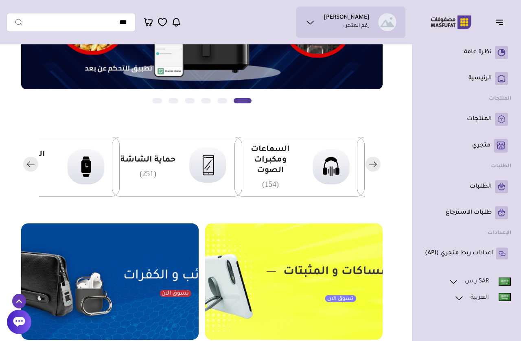
click at [185, 157] on img at bounding box center [208, 166] width 50 height 48
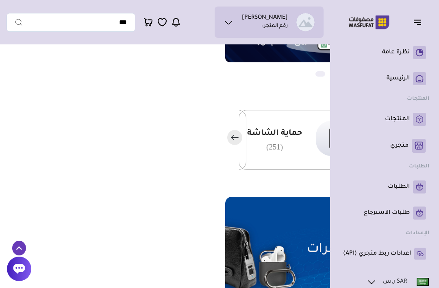
scroll to position [163, 0]
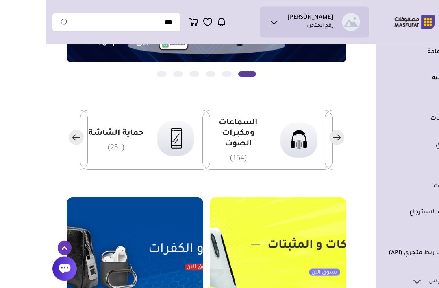
click at [150, 142] on div "حماية الشاشة (251)" at bounding box center [100, 140] width 130 height 60
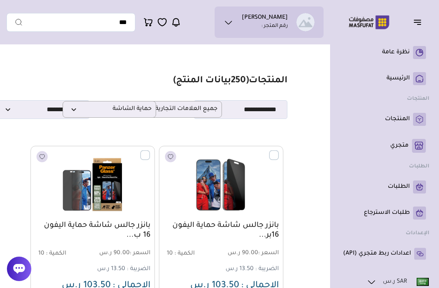
click at [279, 151] on label at bounding box center [279, 150] width 0 height 1
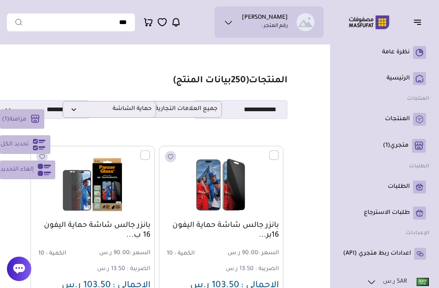
click at [38, 146] on icon at bounding box center [39, 144] width 13 height 13
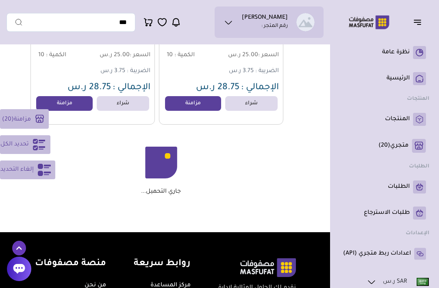
scroll to position [1894, 0]
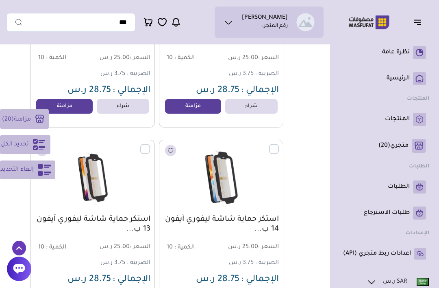
click at [279, 144] on label at bounding box center [279, 144] width 0 height 1
click at [139, 150] on img at bounding box center [92, 178] width 115 height 68
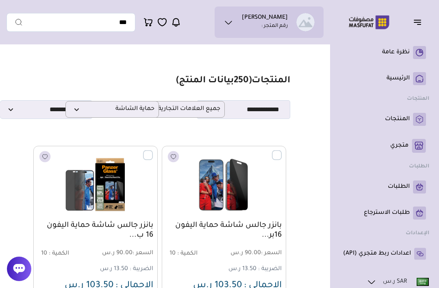
click at [282, 151] on label at bounding box center [282, 150] width 0 height 1
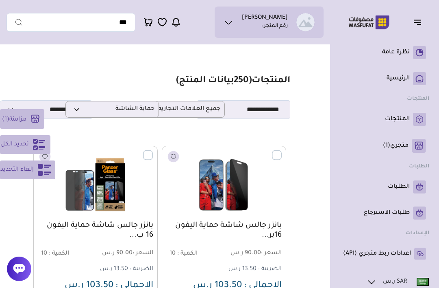
click at [39, 139] on icon at bounding box center [39, 144] width 13 height 13
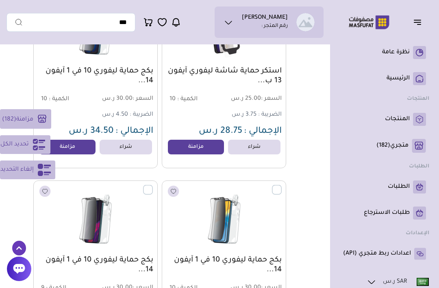
click at [45, 176] on icon at bounding box center [44, 169] width 13 height 13
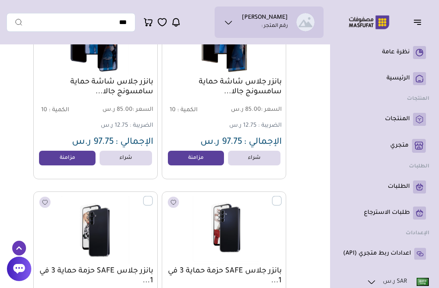
click at [395, 58] on link "نظرة عامة" at bounding box center [384, 52] width 83 height 13
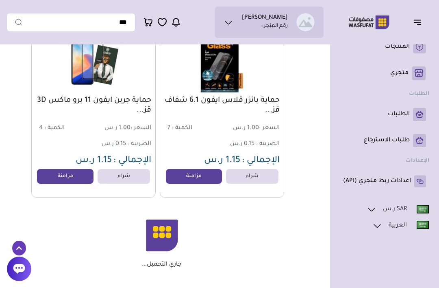
scroll to position [23533, -1]
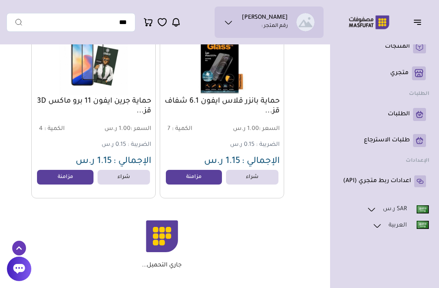
click at [432, 17] on button "button" at bounding box center [420, 21] width 25 height 15
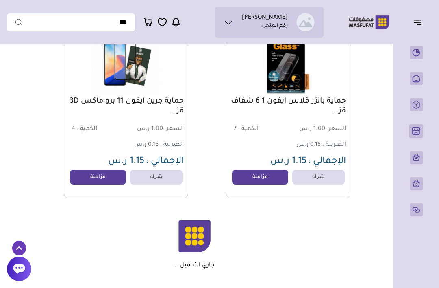
scroll to position [0, 0]
click at [423, 25] on button "button" at bounding box center [420, 21] width 25 height 15
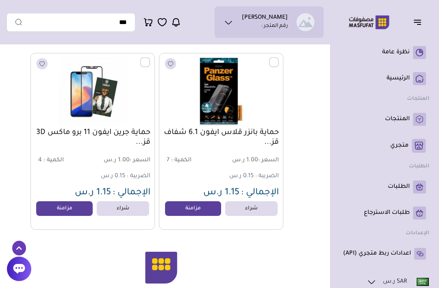
scroll to position [23500, 0]
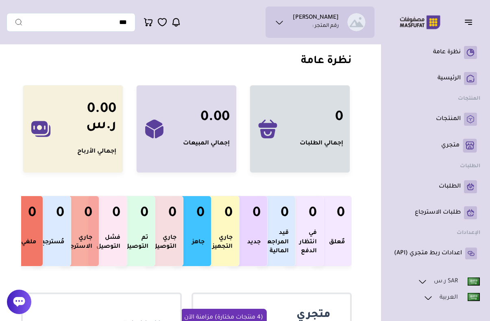
click at [439, 79] on p "الرئيسية" at bounding box center [449, 78] width 23 height 8
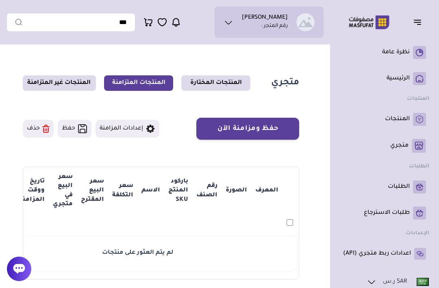
click at [72, 81] on link "المنتجات غير المتزامنة" at bounding box center [59, 82] width 73 height 15
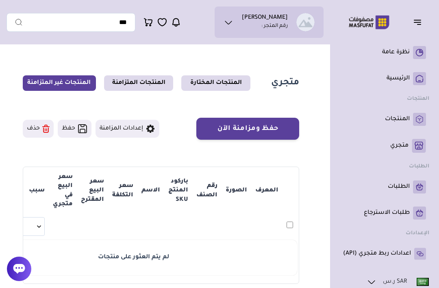
click at [406, 121] on p "المنتجات" at bounding box center [397, 119] width 25 height 8
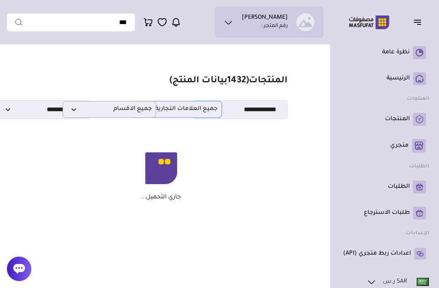
click at [203, 111] on span "جميع العلامات التجارية" at bounding box center [175, 109] width 85 height 8
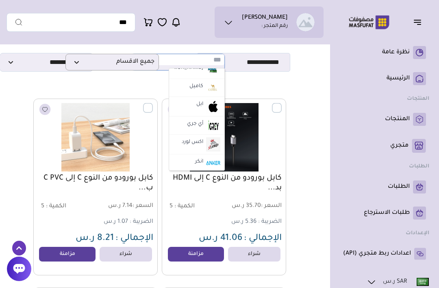
scroll to position [1137, 0]
click at [207, 98] on img at bounding box center [213, 105] width 14 height 14
select select "*"
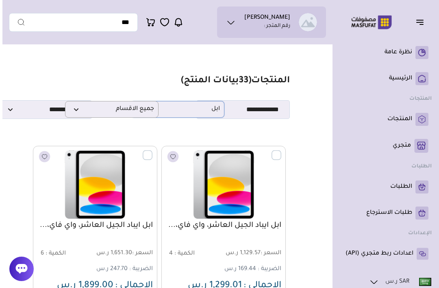
scroll to position [0, -2]
